Goal: Task Accomplishment & Management: Use online tool/utility

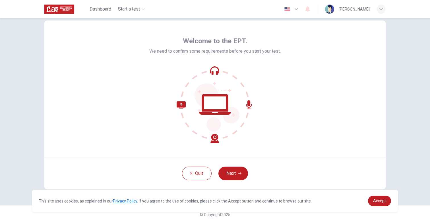
scroll to position [14, 0]
click at [237, 169] on button "Next" at bounding box center [233, 173] width 30 height 14
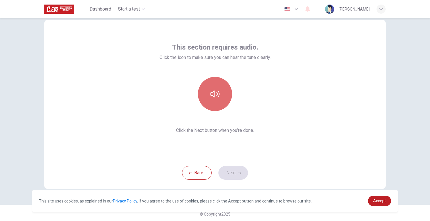
click at [214, 89] on icon "button" at bounding box center [214, 93] width 9 height 9
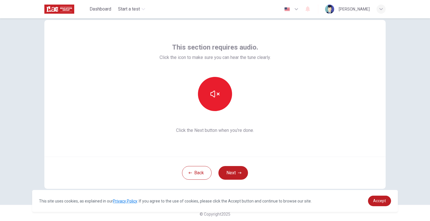
click at [247, 110] on div at bounding box center [214, 94] width 111 height 34
click at [235, 169] on button "Next" at bounding box center [233, 173] width 30 height 14
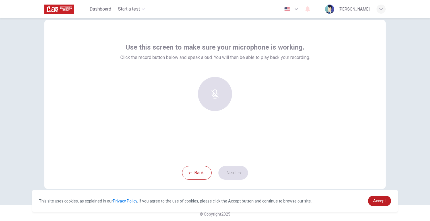
click at [210, 95] on div at bounding box center [214, 94] width 61 height 34
click at [223, 91] on div "Record" at bounding box center [215, 94] width 34 height 34
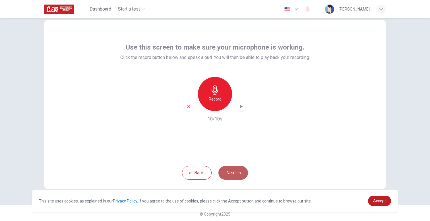
click at [232, 170] on button "Next" at bounding box center [233, 173] width 30 height 14
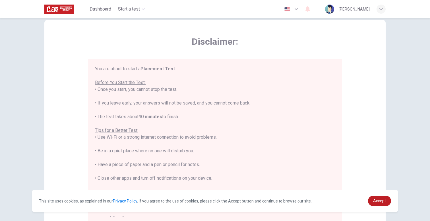
scroll to position [7, 0]
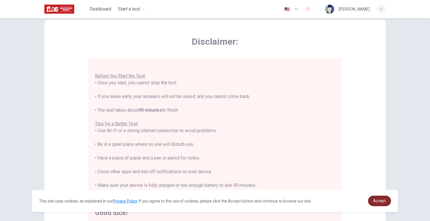
click at [371, 203] on link "Accept" at bounding box center [379, 200] width 23 height 11
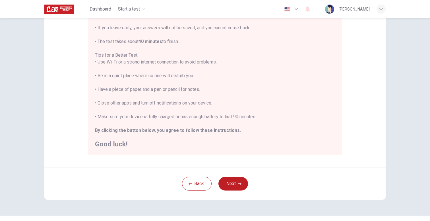
scroll to position [91, 0]
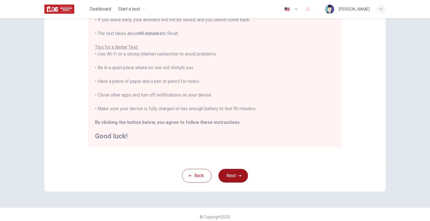
click at [238, 176] on icon "button" at bounding box center [239, 175] width 3 height 3
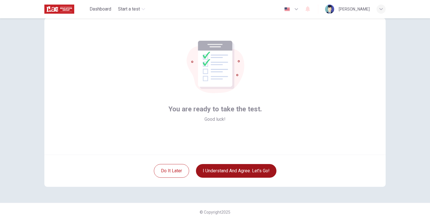
scroll to position [16, 0]
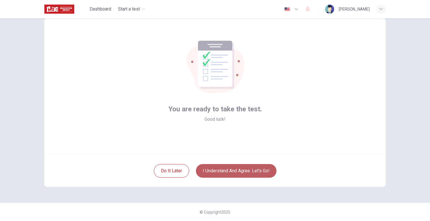
click at [238, 176] on button "I understand and agree. Let’s go!" at bounding box center [236, 171] width 80 height 14
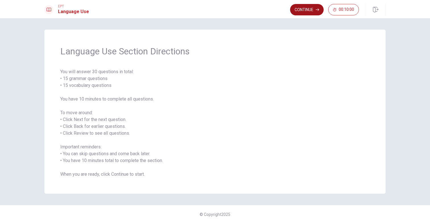
click at [302, 14] on button "Continue" at bounding box center [307, 9] width 34 height 11
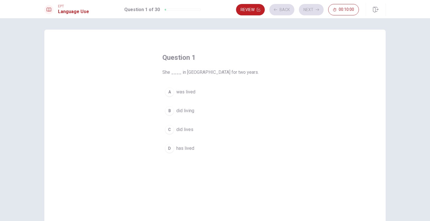
click at [302, 14] on div "Review Back Next 00:10:00" at bounding box center [297, 9] width 123 height 11
click at [172, 91] on div "A" at bounding box center [169, 91] width 9 height 9
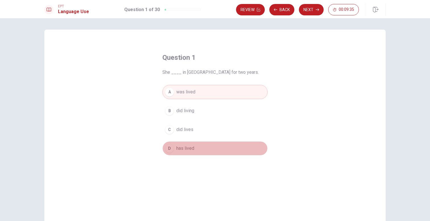
click at [171, 149] on div "D" at bounding box center [169, 148] width 9 height 9
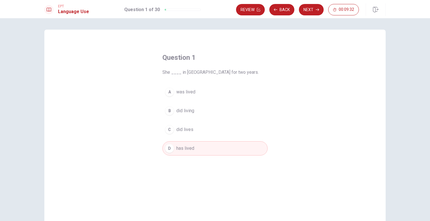
click at [182, 90] on span "was lived" at bounding box center [185, 91] width 19 height 7
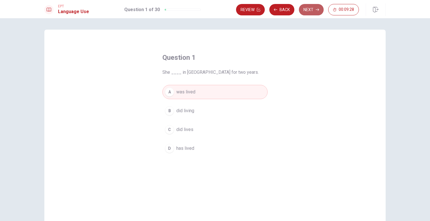
click at [309, 7] on button "Next" at bounding box center [311, 9] width 25 height 11
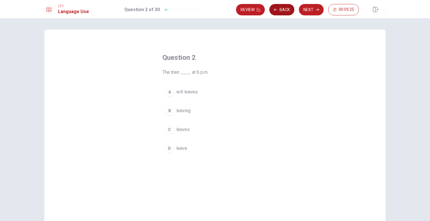
click at [282, 10] on button "Back" at bounding box center [281, 9] width 25 height 11
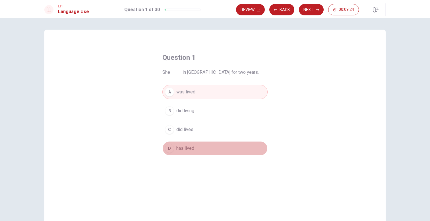
click at [176, 147] on button "D has lived" at bounding box center [214, 148] width 105 height 14
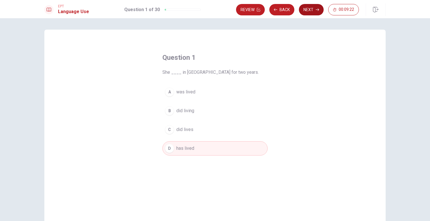
click at [312, 9] on button "Next" at bounding box center [311, 9] width 25 height 11
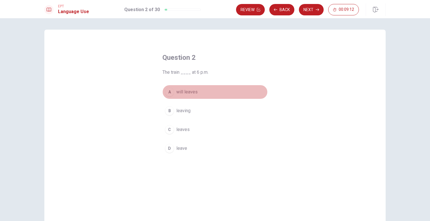
click at [180, 92] on span "will leaves" at bounding box center [186, 91] width 21 height 7
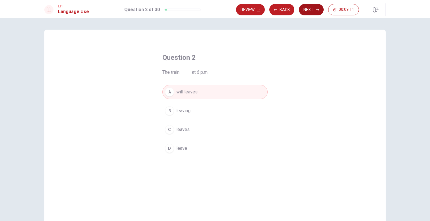
click at [312, 11] on button "Next" at bounding box center [311, 9] width 25 height 11
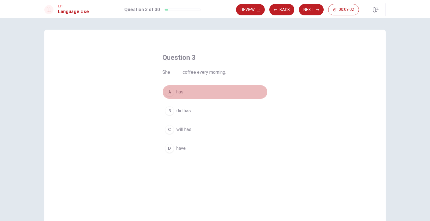
click at [176, 95] on button "A has" at bounding box center [214, 92] width 105 height 14
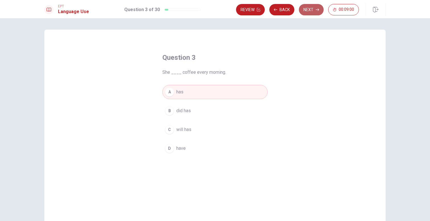
click at [315, 12] on button "Next" at bounding box center [311, 9] width 25 height 11
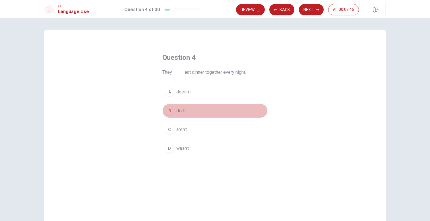
click at [183, 109] on span "don’t" at bounding box center [180, 110] width 9 height 7
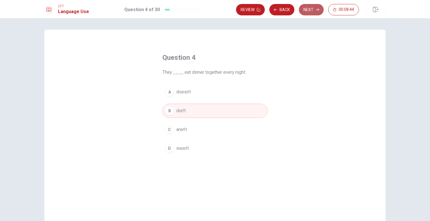
click at [315, 15] on button "Next" at bounding box center [311, 9] width 25 height 11
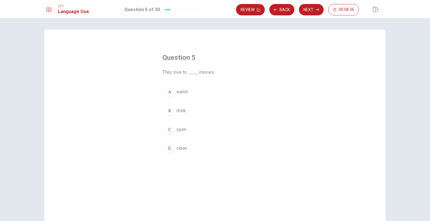
click at [186, 95] on button "A watch" at bounding box center [214, 92] width 105 height 14
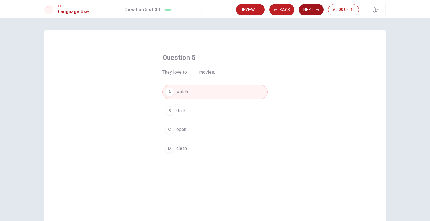
click at [310, 12] on button "Next" at bounding box center [311, 9] width 25 height 11
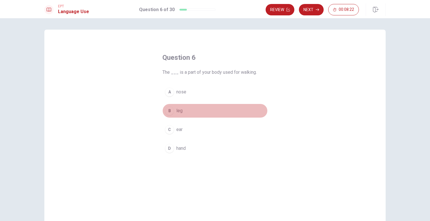
click at [178, 114] on button "B leg" at bounding box center [214, 110] width 105 height 14
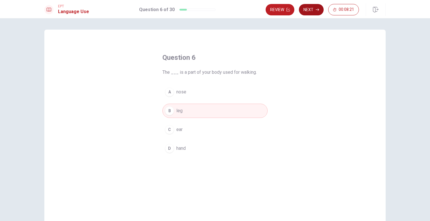
click at [313, 9] on button "Next" at bounding box center [311, 9] width 25 height 11
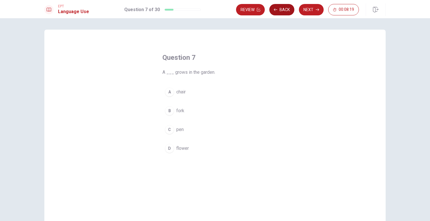
click at [279, 10] on button "Back" at bounding box center [281, 9] width 25 height 11
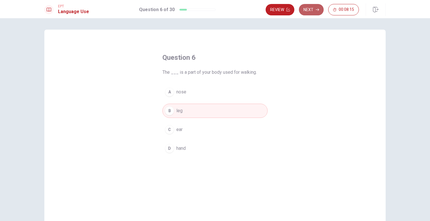
click at [308, 7] on button "Next" at bounding box center [311, 9] width 25 height 11
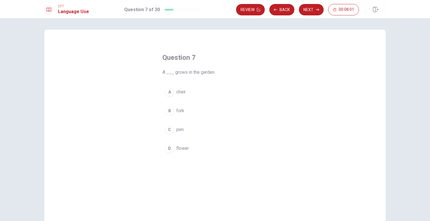
click at [183, 147] on span "flower" at bounding box center [182, 148] width 13 height 7
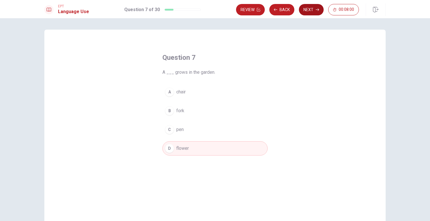
click at [305, 7] on button "Next" at bounding box center [311, 9] width 25 height 11
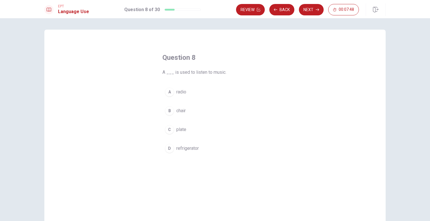
click at [187, 91] on button "A radio" at bounding box center [214, 92] width 105 height 14
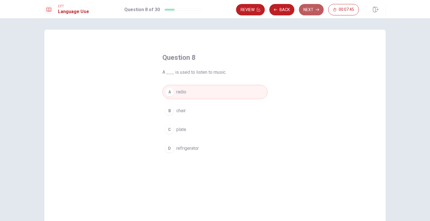
click at [315, 14] on button "Next" at bounding box center [311, 9] width 25 height 11
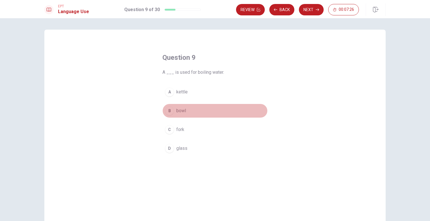
click at [188, 112] on button "B bowl" at bounding box center [214, 110] width 105 height 14
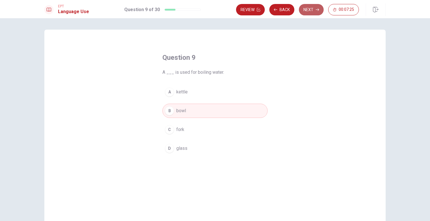
click at [310, 9] on button "Next" at bounding box center [311, 9] width 25 height 11
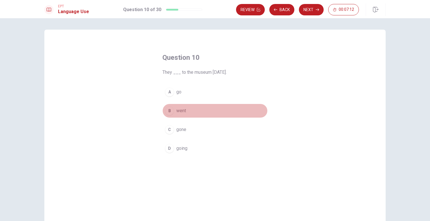
click at [182, 113] on span "went" at bounding box center [181, 110] width 10 height 7
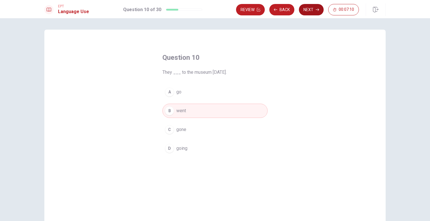
click at [315, 10] on button "Next" at bounding box center [311, 9] width 25 height 11
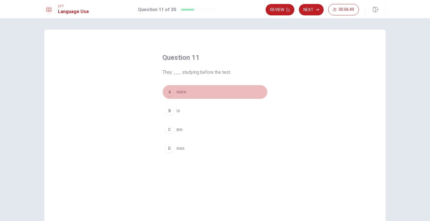
click at [183, 94] on span "were" at bounding box center [181, 91] width 10 height 7
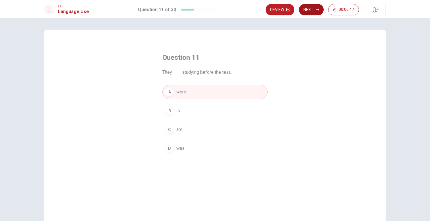
click at [314, 11] on button "Next" at bounding box center [311, 9] width 25 height 11
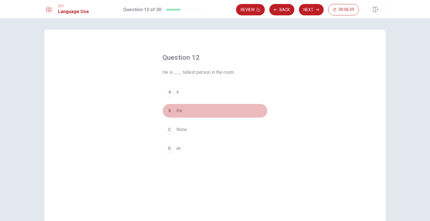
click at [177, 108] on span "the" at bounding box center [179, 110] width 6 height 7
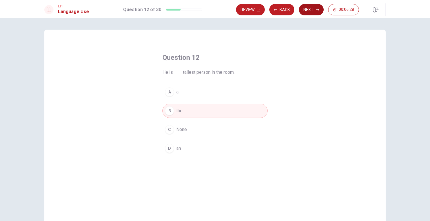
click at [309, 8] on button "Next" at bounding box center [311, 9] width 25 height 11
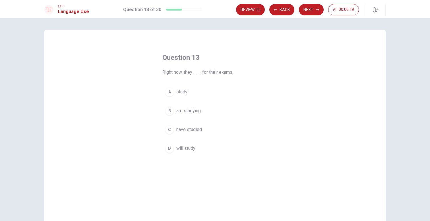
click at [196, 112] on span "are studying" at bounding box center [188, 110] width 24 height 7
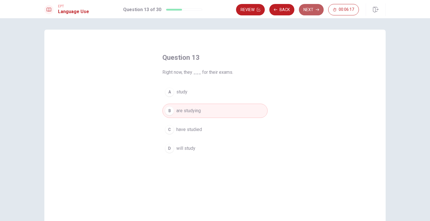
click at [305, 9] on button "Next" at bounding box center [311, 9] width 25 height 11
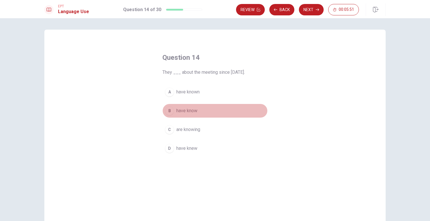
click at [197, 111] on span "have know" at bounding box center [186, 110] width 21 height 7
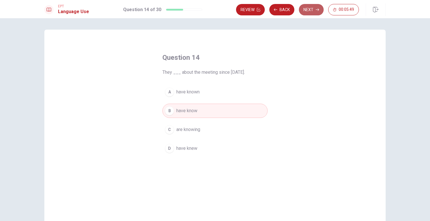
click at [305, 12] on button "Next" at bounding box center [311, 9] width 25 height 11
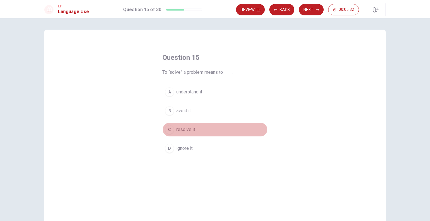
click at [192, 130] on span "resolve it" at bounding box center [185, 129] width 19 height 7
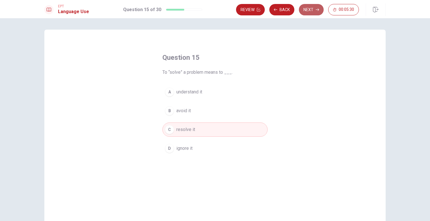
click at [305, 6] on button "Next" at bounding box center [311, 9] width 25 height 11
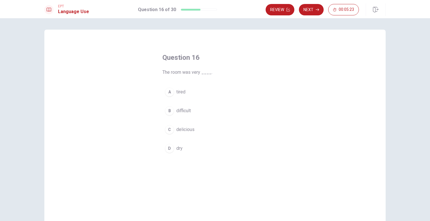
click at [179, 149] on span "dry" at bounding box center [179, 148] width 6 height 7
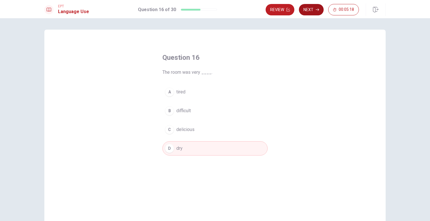
click at [315, 12] on button "Next" at bounding box center [311, 9] width 25 height 11
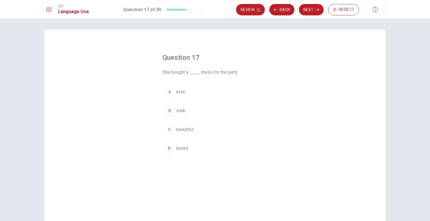
click at [189, 128] on span "beautiful" at bounding box center [184, 129] width 17 height 7
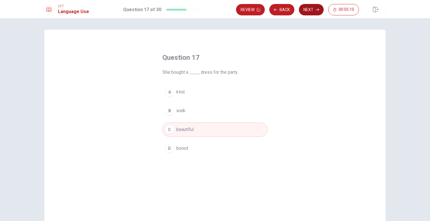
click at [305, 12] on button "Next" at bounding box center [311, 9] width 25 height 11
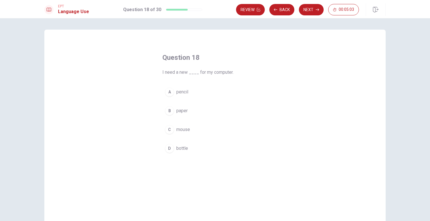
click at [188, 130] on span "mouse" at bounding box center [183, 129] width 14 height 7
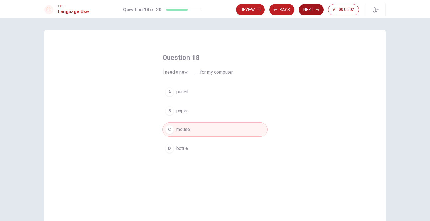
click at [307, 10] on button "Next" at bounding box center [311, 9] width 25 height 11
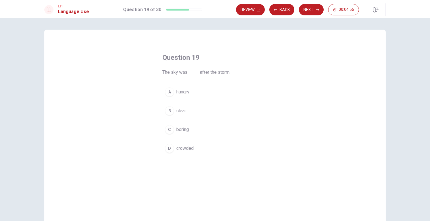
click at [183, 111] on span "clear" at bounding box center [181, 110] width 10 height 7
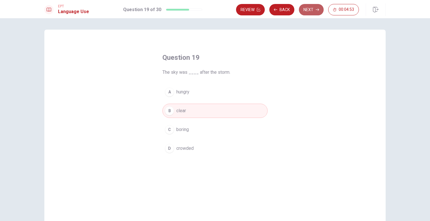
click at [316, 8] on button "Next" at bounding box center [311, 9] width 25 height 11
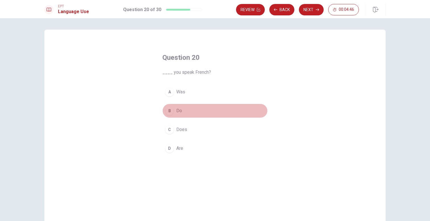
click at [180, 110] on span "Do" at bounding box center [179, 110] width 6 height 7
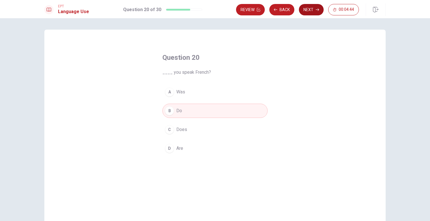
click at [313, 5] on button "Next" at bounding box center [311, 9] width 25 height 11
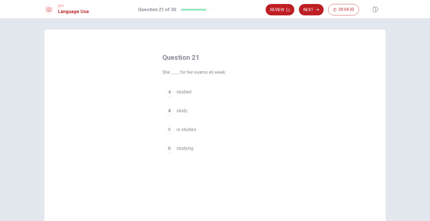
click at [185, 111] on span "study" at bounding box center [181, 110] width 11 height 7
click at [191, 91] on button "A studied" at bounding box center [214, 92] width 105 height 14
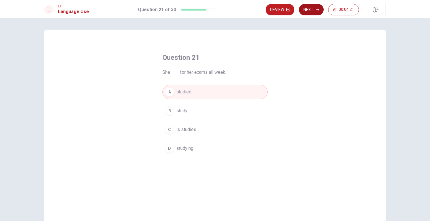
click at [315, 9] on icon "button" at bounding box center [316, 9] width 3 height 3
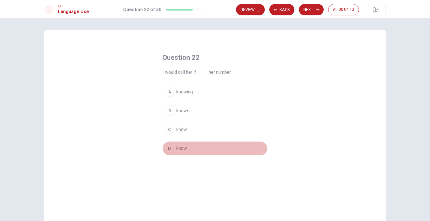
click at [179, 151] on span "know" at bounding box center [181, 148] width 11 height 7
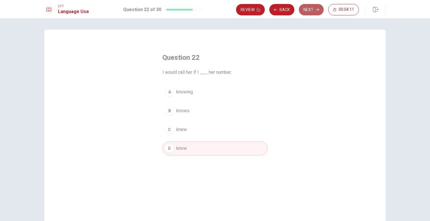
click at [307, 13] on button "Next" at bounding box center [311, 9] width 25 height 11
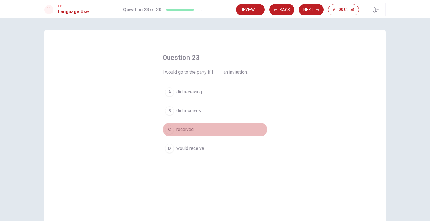
click at [176, 127] on button "C received" at bounding box center [214, 129] width 105 height 14
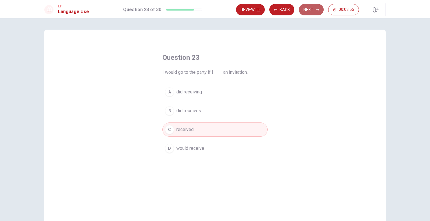
click at [305, 11] on button "Next" at bounding box center [311, 9] width 25 height 11
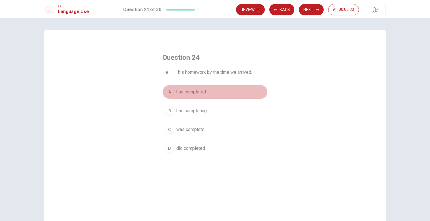
click at [201, 90] on span "had completed" at bounding box center [191, 91] width 30 height 7
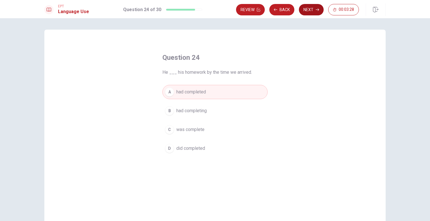
click at [314, 7] on button "Next" at bounding box center [311, 9] width 25 height 11
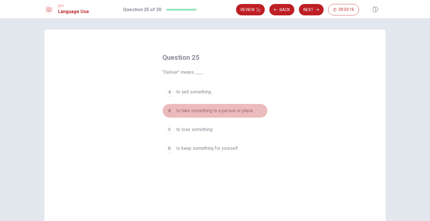
click at [232, 112] on span "to take something to a person or place" at bounding box center [214, 110] width 76 height 7
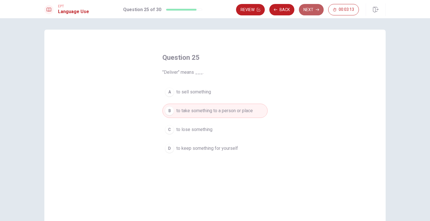
click at [311, 11] on button "Next" at bounding box center [311, 9] width 25 height 11
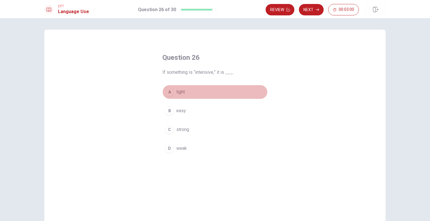
click at [184, 93] on span "light" at bounding box center [180, 91] width 9 height 7
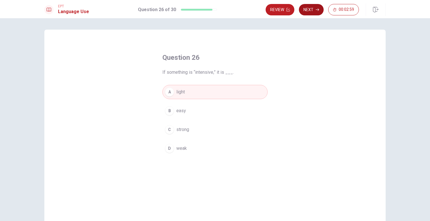
click at [308, 12] on button "Next" at bounding box center [311, 9] width 25 height 11
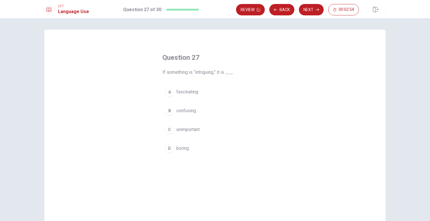
click at [191, 92] on span "fascinating" at bounding box center [187, 91] width 22 height 7
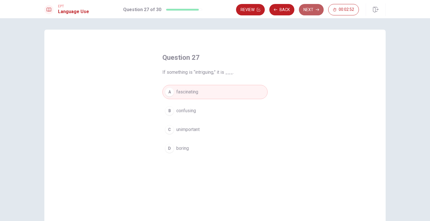
click at [313, 13] on button "Next" at bounding box center [311, 9] width 25 height 11
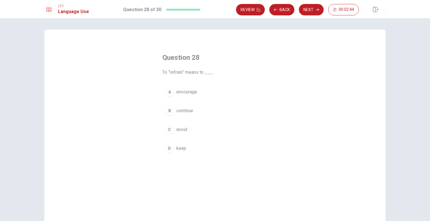
click at [188, 113] on span "continue" at bounding box center [184, 110] width 17 height 7
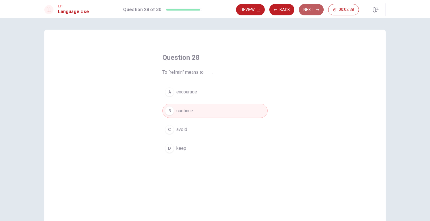
click at [309, 10] on button "Next" at bounding box center [311, 9] width 25 height 11
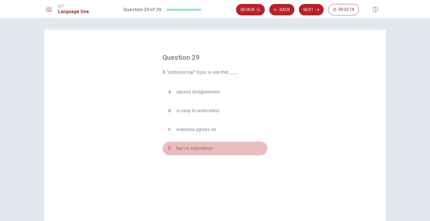
click at [207, 149] on span "has no importance" at bounding box center [194, 148] width 36 height 7
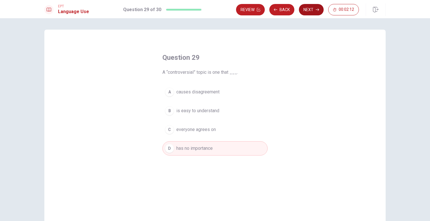
click at [316, 13] on button "Next" at bounding box center [311, 9] width 25 height 11
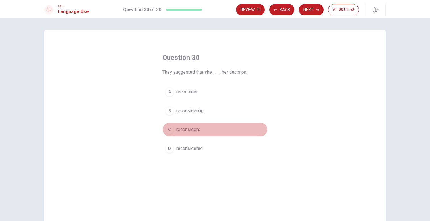
click at [190, 130] on span "reconsiders" at bounding box center [188, 129] width 24 height 7
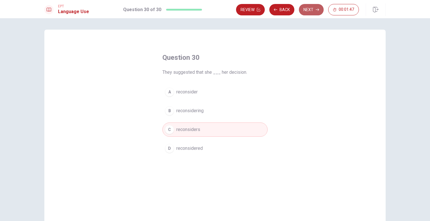
click at [313, 11] on button "Next" at bounding box center [311, 9] width 25 height 11
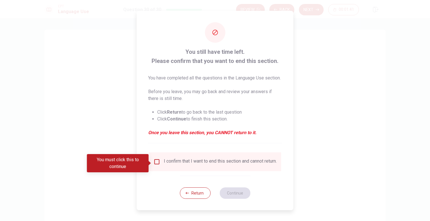
click at [155, 163] on input "You must click this to continue" at bounding box center [156, 161] width 7 height 7
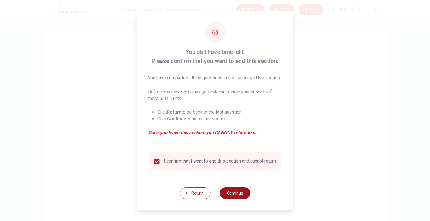
click at [226, 198] on button "Continue" at bounding box center [234, 192] width 31 height 11
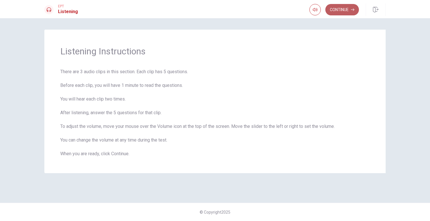
click at [333, 8] on button "Continue" at bounding box center [342, 9] width 34 height 11
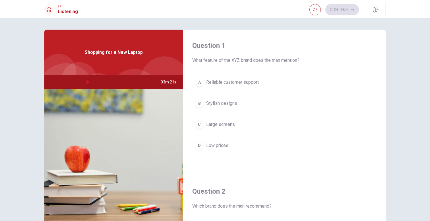
click at [200, 82] on div "A" at bounding box center [199, 82] width 9 height 9
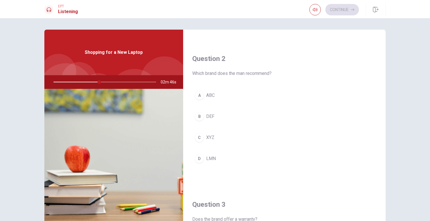
scroll to position [135, 0]
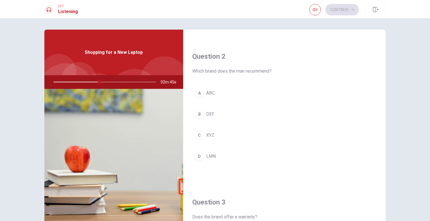
click at [226, 173] on div "A ABC B DEF C XYZ D LMN" at bounding box center [284, 130] width 184 height 89
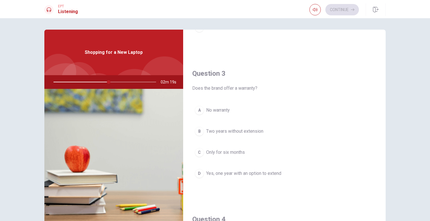
scroll to position [264, 0]
click at [236, 175] on span "Yes, one year with an option to extend" at bounding box center [243, 172] width 75 height 7
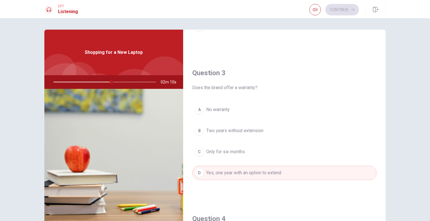
click at [92, 81] on div at bounding box center [104, 82] width 114 height 14
drag, startPoint x: 112, startPoint y: 82, endPoint x: 92, endPoint y: 82, distance: 20.5
click at [92, 82] on div at bounding box center [104, 82] width 114 height 14
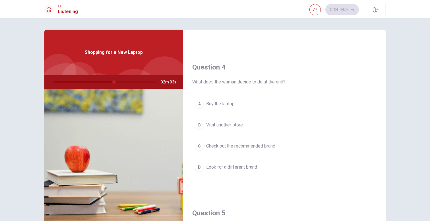
scroll to position [415, 0]
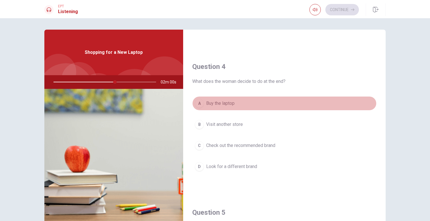
click at [217, 104] on span "Buy the laptop" at bounding box center [220, 103] width 28 height 7
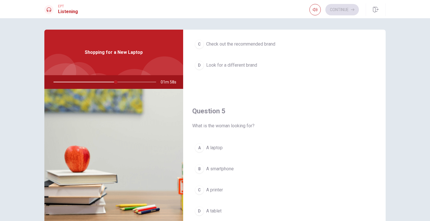
scroll to position [530, 0]
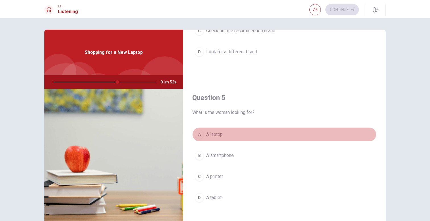
click at [212, 135] on span "A laptop" at bounding box center [214, 134] width 16 height 7
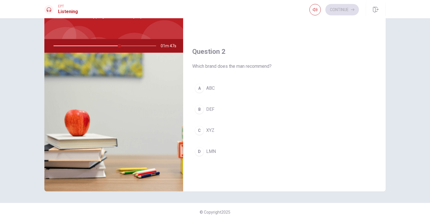
scroll to position [102, 0]
click at [204, 134] on button "C XYZ" at bounding box center [284, 131] width 184 height 14
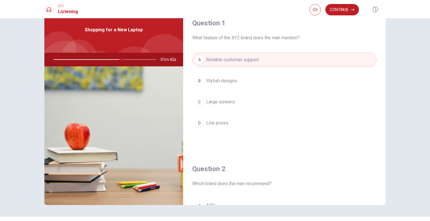
scroll to position [21, 0]
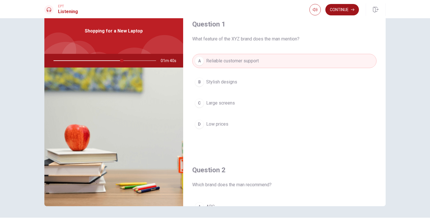
click at [338, 9] on button "Continue" at bounding box center [342, 9] width 34 height 11
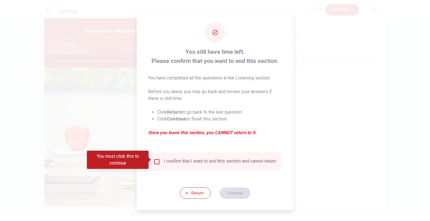
click at [157, 158] on input "You must click this to continue" at bounding box center [156, 161] width 7 height 7
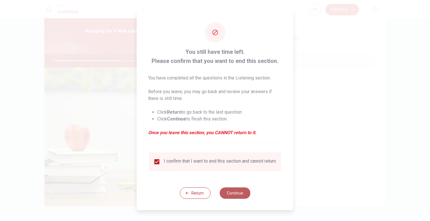
click at [231, 194] on button "Continue" at bounding box center [234, 192] width 31 height 11
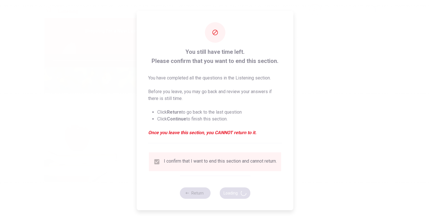
type input "68"
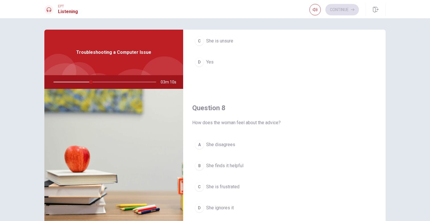
scroll to position [232, 0]
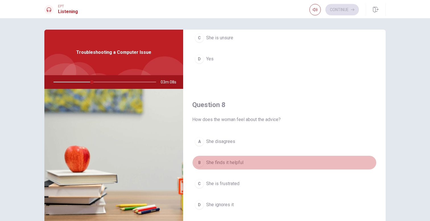
click at [200, 164] on div "B" at bounding box center [199, 162] width 9 height 9
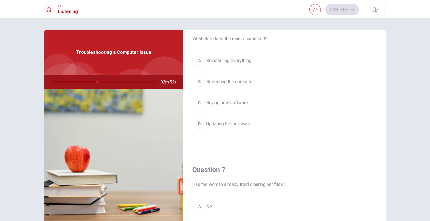
scroll to position [29, 0]
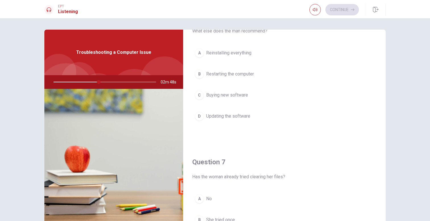
click at [200, 117] on div "D" at bounding box center [199, 115] width 9 height 9
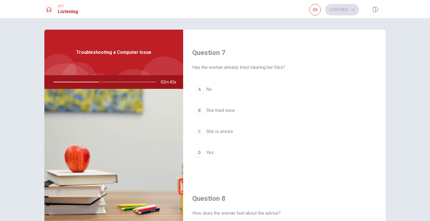
scroll to position [150, 0]
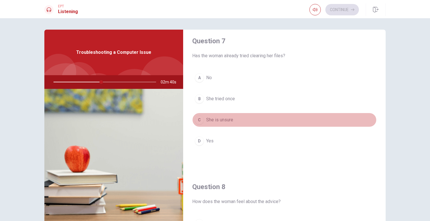
click at [201, 120] on div "C" at bounding box center [199, 119] width 9 height 9
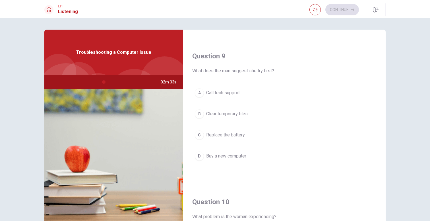
scroll to position [427, 0]
click at [229, 111] on span "Clear temporary files" at bounding box center [226, 112] width 41 height 7
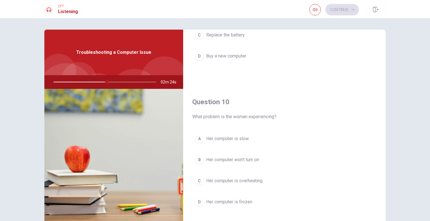
scroll to position [530, 0]
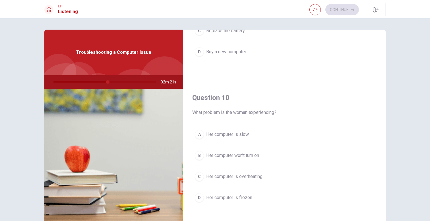
click at [223, 135] on span "Her computer is slow" at bounding box center [227, 134] width 43 height 7
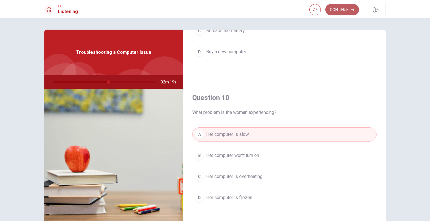
click at [348, 8] on button "Continue" at bounding box center [342, 9] width 34 height 11
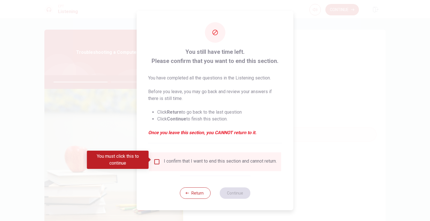
click at [204, 168] on div "I confirm that I want to end this section and cannot return." at bounding box center [215, 161] width 132 height 19
click at [159, 163] on div "I confirm that I want to end this section and cannot return." at bounding box center [214, 161] width 123 height 7
click at [157, 161] on input "You must click this to continue" at bounding box center [156, 161] width 7 height 7
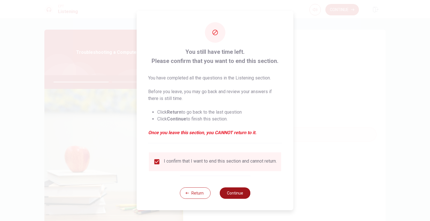
click at [228, 193] on button "Continue" at bounding box center [234, 192] width 31 height 11
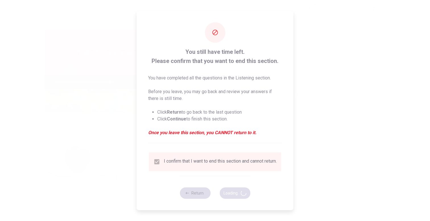
type input "56"
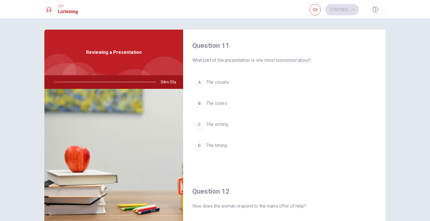
drag, startPoint x: 234, startPoint y: 63, endPoint x: 275, endPoint y: 62, distance: 40.6
click at [275, 62] on span "What part of the presentation is she most concerned about?" at bounding box center [284, 60] width 184 height 7
click at [293, 62] on span "What part of the presentation is she most concerned about?" at bounding box center [284, 60] width 184 height 7
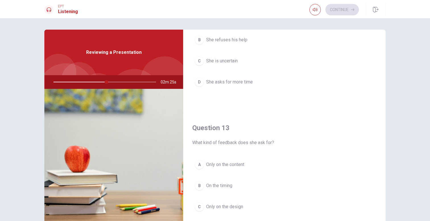
scroll to position [0, 0]
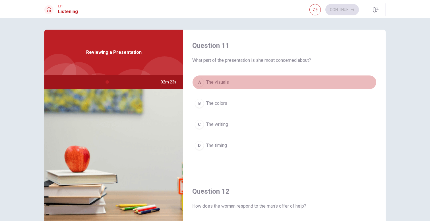
click at [215, 84] on span "The visuals" at bounding box center [217, 82] width 23 height 7
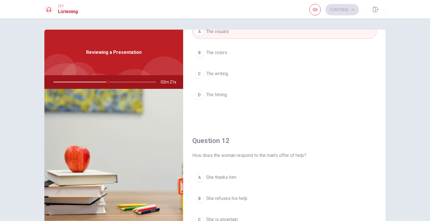
scroll to position [51, 0]
click at [231, 174] on span "She thanks him" at bounding box center [221, 176] width 30 height 7
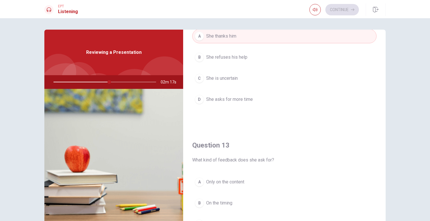
scroll to position [201, 0]
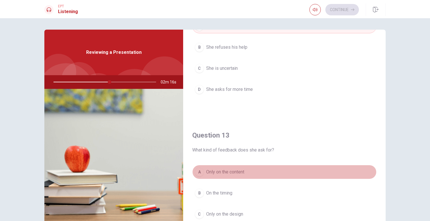
click at [237, 169] on span "Only on the content" at bounding box center [225, 171] width 38 height 7
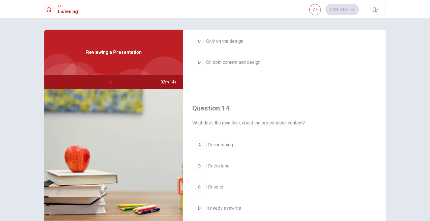
scroll to position [377, 0]
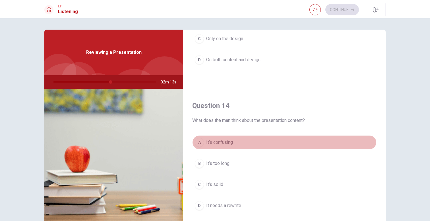
click at [228, 145] on span "It’s confusing" at bounding box center [219, 142] width 27 height 7
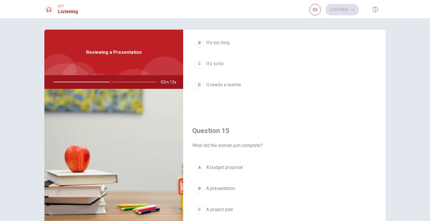
scroll to position [530, 0]
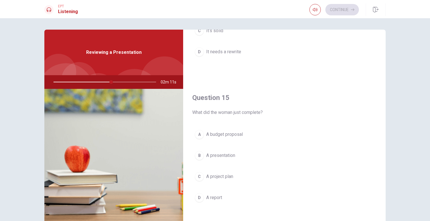
click at [232, 135] on span "A budget proposal" at bounding box center [224, 134] width 37 height 7
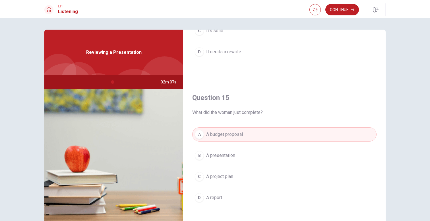
click at [255, 187] on div "A A budget proposal B A presentation C A project plan D A report" at bounding box center [284, 171] width 184 height 89
click at [342, 9] on button "Continue" at bounding box center [342, 9] width 34 height 11
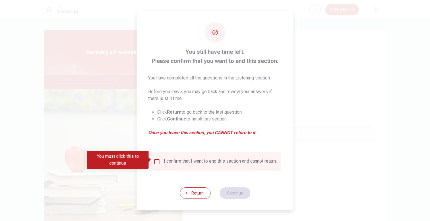
click at [159, 162] on div "I confirm that I want to end this section and cannot return." at bounding box center [214, 161] width 123 height 7
click at [155, 159] on input "You must click this to continue" at bounding box center [156, 161] width 7 height 7
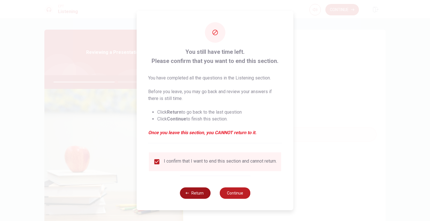
click at [190, 196] on button "Return" at bounding box center [195, 192] width 31 height 11
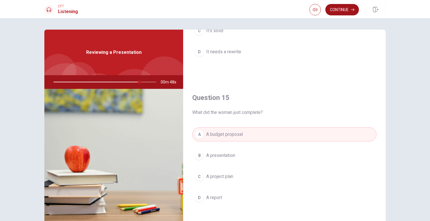
click at [348, 14] on button "Continue" at bounding box center [342, 9] width 34 height 11
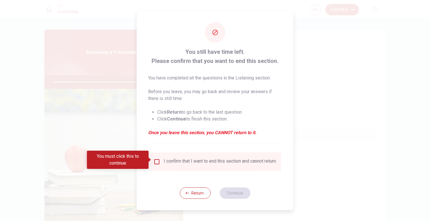
click at [156, 158] on input "You must click this to continue" at bounding box center [156, 161] width 7 height 7
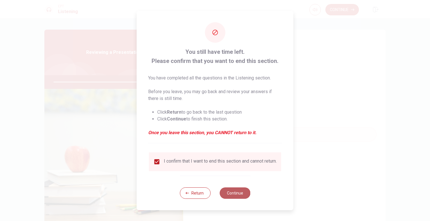
click at [233, 194] on button "Continue" at bounding box center [234, 192] width 31 height 11
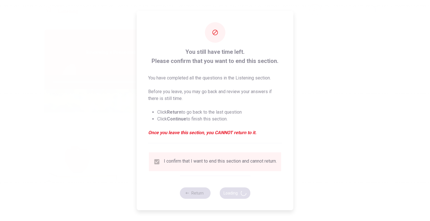
type input "86"
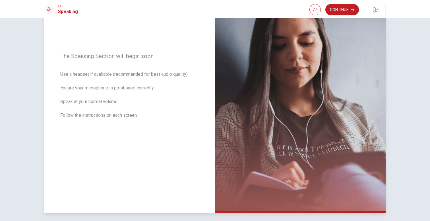
scroll to position [58, 0]
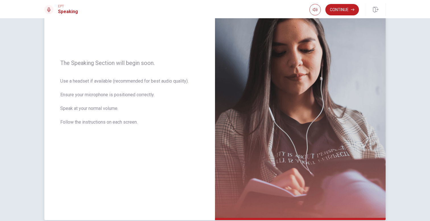
drag, startPoint x: 72, startPoint y: 82, endPoint x: 88, endPoint y: 82, distance: 15.4
click at [88, 82] on span "Use a headset if available (recommended for best audio quality). Ensure your mi…" at bounding box center [129, 105] width 139 height 55
drag, startPoint x: 88, startPoint y: 82, endPoint x: 110, endPoint y: 80, distance: 22.3
click at [110, 80] on span "Use a headset if available (recommended for best audio quality). Ensure your mi…" at bounding box center [129, 105] width 139 height 55
drag, startPoint x: 110, startPoint y: 96, endPoint x: 83, endPoint y: 96, distance: 27.0
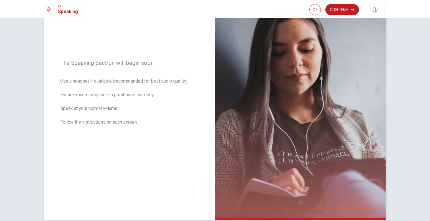
click at [83, 96] on span "Use a headset if available (recommended for best audio quality). Ensure your mi…" at bounding box center [129, 105] width 139 height 55
click at [94, 108] on span "Use a headset if available (recommended for best audio quality). Ensure your mi…" at bounding box center [129, 105] width 139 height 55
drag, startPoint x: 86, startPoint y: 109, endPoint x: 126, endPoint y: 107, distance: 40.4
click at [126, 107] on span "Use a headset if available (recommended for best audio quality). Ensure your mi…" at bounding box center [129, 105] width 139 height 55
drag, startPoint x: 91, startPoint y: 124, endPoint x: 133, endPoint y: 122, distance: 42.4
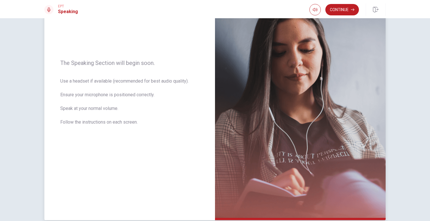
click at [133, 122] on span "Use a headset if available (recommended for best audio quality). Ensure your mi…" at bounding box center [129, 105] width 139 height 55
click at [331, 8] on button "Continue" at bounding box center [342, 9] width 34 height 11
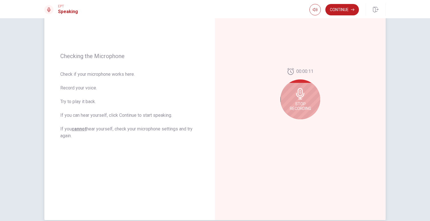
click at [299, 93] on icon at bounding box center [300, 93] width 8 height 11
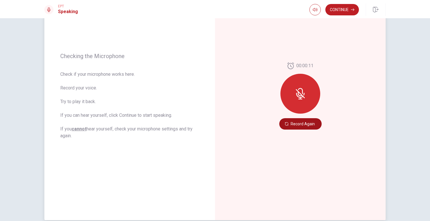
click at [296, 121] on button "Record Again" at bounding box center [300, 123] width 42 height 11
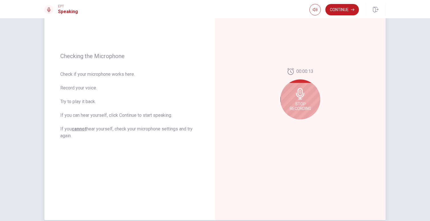
click at [301, 103] on span "Stop Recording" at bounding box center [300, 105] width 21 height 9
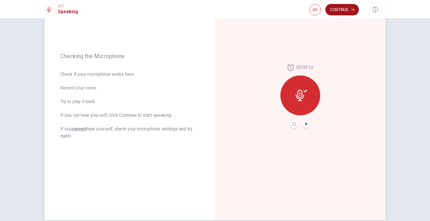
click at [347, 12] on button "Continue" at bounding box center [342, 9] width 34 height 11
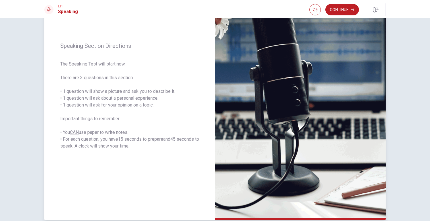
drag, startPoint x: 172, startPoint y: 92, endPoint x: 138, endPoint y: 91, distance: 33.8
click at [138, 91] on span "The Speaking Test will start now. There are 3 questions in this section. • 1 qu…" at bounding box center [129, 105] width 139 height 89
click at [76, 97] on span "The Speaking Test will start now. There are 3 questions in this section. • 1 qu…" at bounding box center [129, 105] width 139 height 89
drag, startPoint x: 77, startPoint y: 98, endPoint x: 114, endPoint y: 97, distance: 37.3
click at [114, 97] on span "The Speaking Test will start now. There are 3 questions in this section. • 1 qu…" at bounding box center [129, 105] width 139 height 89
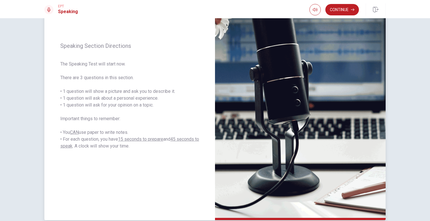
drag, startPoint x: 141, startPoint y: 98, endPoint x: 100, endPoint y: 97, distance: 40.4
click at [100, 97] on span "The Speaking Test will start now. There are 3 questions in this section. • 1 qu…" at bounding box center [129, 105] width 139 height 89
drag, startPoint x: 84, startPoint y: 106, endPoint x: 119, endPoint y: 105, distance: 35.6
click at [119, 105] on span "The Speaking Test will start now. There are 3 questions in this section. • 1 qu…" at bounding box center [129, 105] width 139 height 89
drag, startPoint x: 94, startPoint y: 105, endPoint x: 126, endPoint y: 105, distance: 31.8
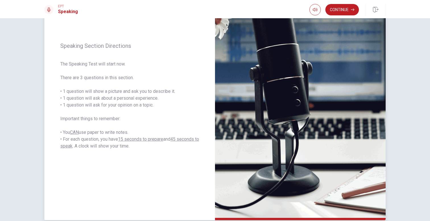
click at [126, 105] on span "The Speaking Test will start now. There are 3 questions in this section. • 1 qu…" at bounding box center [129, 105] width 139 height 89
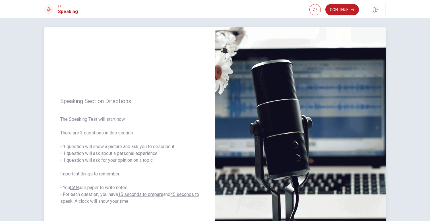
scroll to position [3, 0]
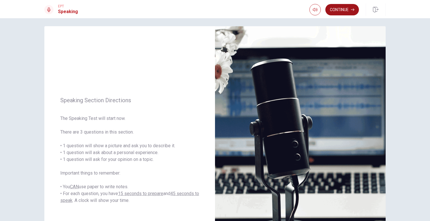
click at [352, 10] on icon "button" at bounding box center [352, 9] width 3 height 3
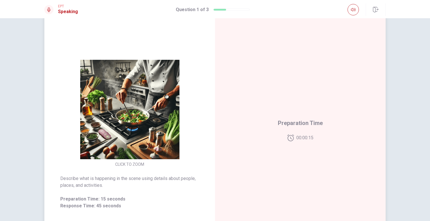
scroll to position [23, 0]
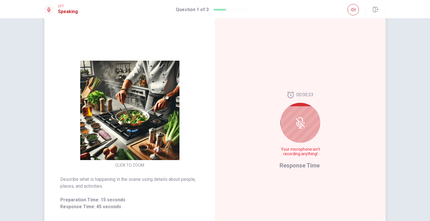
click at [307, 130] on div at bounding box center [300, 123] width 40 height 40
click at [302, 157] on div "00:00:29 Your microphone isn't recording anything!" at bounding box center [299, 125] width 41 height 69
click at [352, 13] on button "button" at bounding box center [352, 9] width 11 height 11
click at [377, 11] on icon "button" at bounding box center [376, 10] width 6 height 6
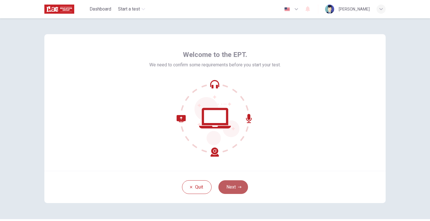
click at [230, 185] on button "Next" at bounding box center [233, 187] width 30 height 14
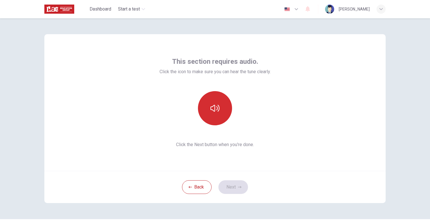
click at [223, 111] on button "button" at bounding box center [215, 108] width 34 height 34
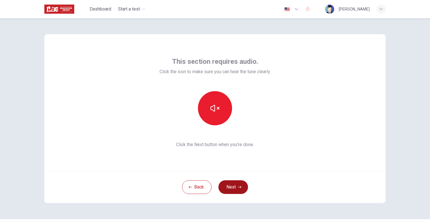
click at [232, 186] on button "Next" at bounding box center [233, 187] width 30 height 14
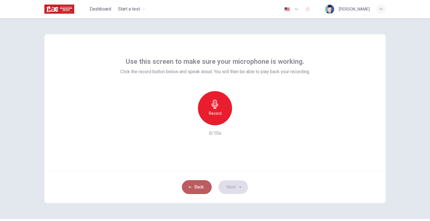
click at [191, 189] on button "Back" at bounding box center [197, 187] width 30 height 14
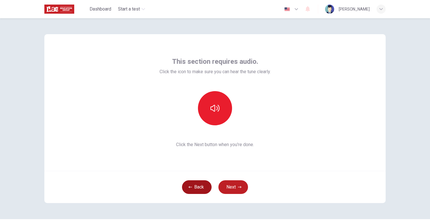
click at [191, 189] on button "Back" at bounding box center [197, 187] width 30 height 14
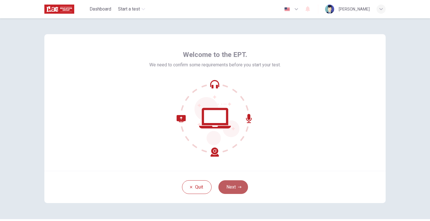
click at [233, 184] on button "Next" at bounding box center [233, 187] width 30 height 14
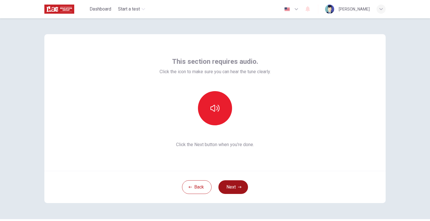
click at [233, 184] on button "Next" at bounding box center [233, 187] width 30 height 14
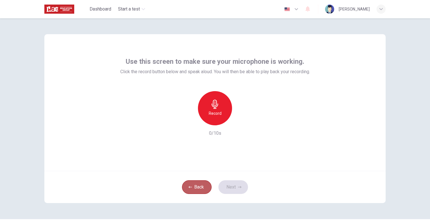
click at [189, 190] on button "Back" at bounding box center [197, 187] width 30 height 14
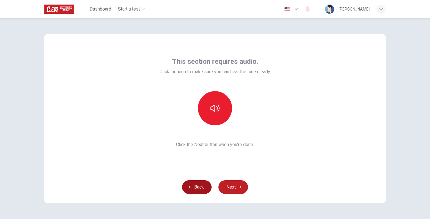
click at [207, 190] on button "Back" at bounding box center [197, 187] width 30 height 14
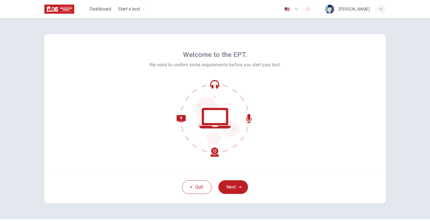
click at [268, 133] on div at bounding box center [214, 118] width 131 height 77
click at [246, 138] on icon at bounding box center [214, 118] width 77 height 77
click at [274, 147] on div at bounding box center [214, 118] width 131 height 77
click at [282, 135] on div "Welcome to the EPT. We need to confirm some requirements before you start your …" at bounding box center [214, 102] width 341 height 136
